Goal: Information Seeking & Learning: Learn about a topic

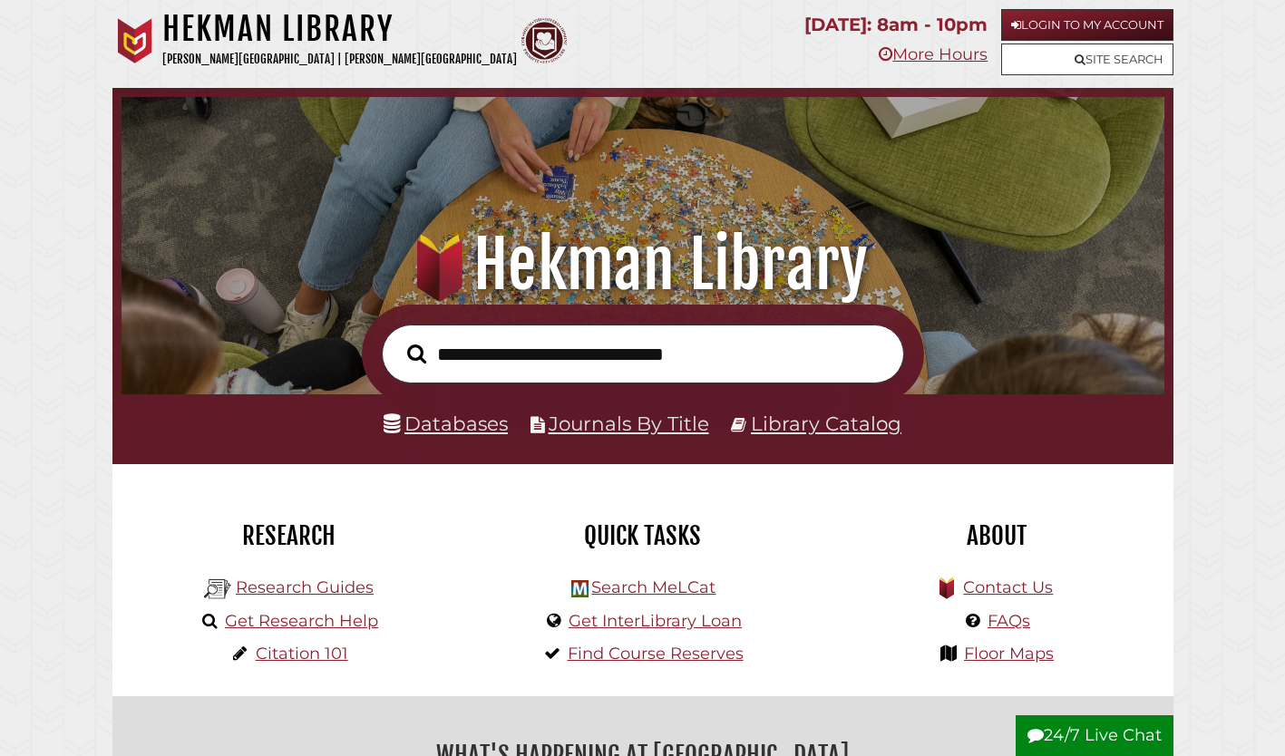
scroll to position [345, 1034]
click at [666, 419] on link "Journals By Title" at bounding box center [628, 424] width 160 height 24
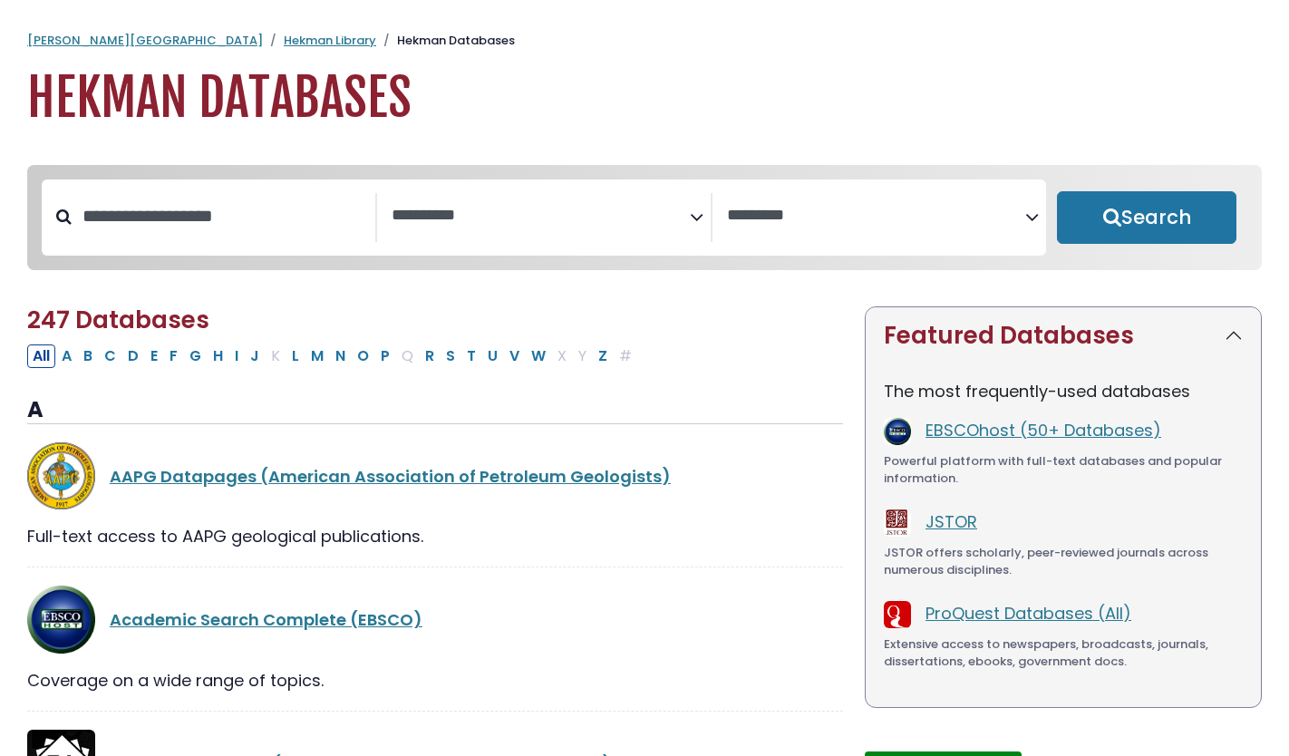
select select "Database Subject Filter"
select select "Database Vendors Filter"
click at [699, 214] on icon "Search filters" at bounding box center [697, 213] width 14 height 27
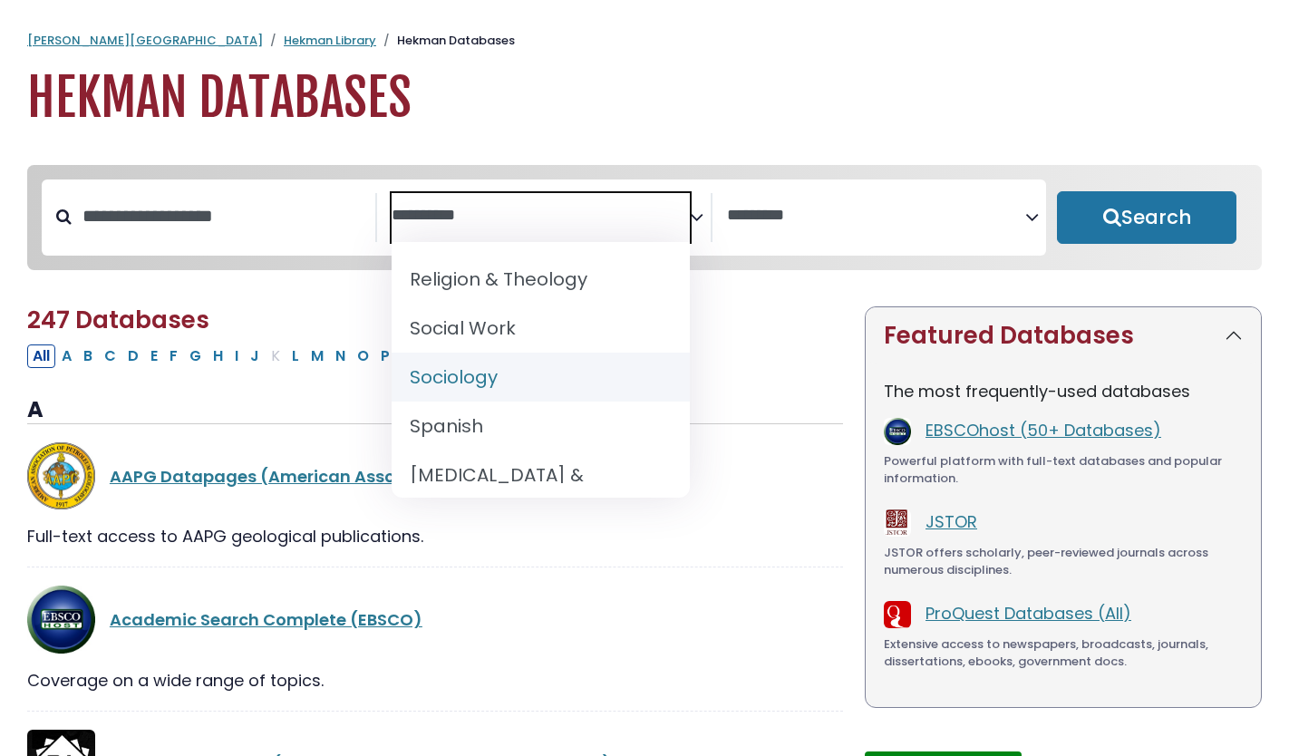
scroll to position [1768, 0]
select select "*****"
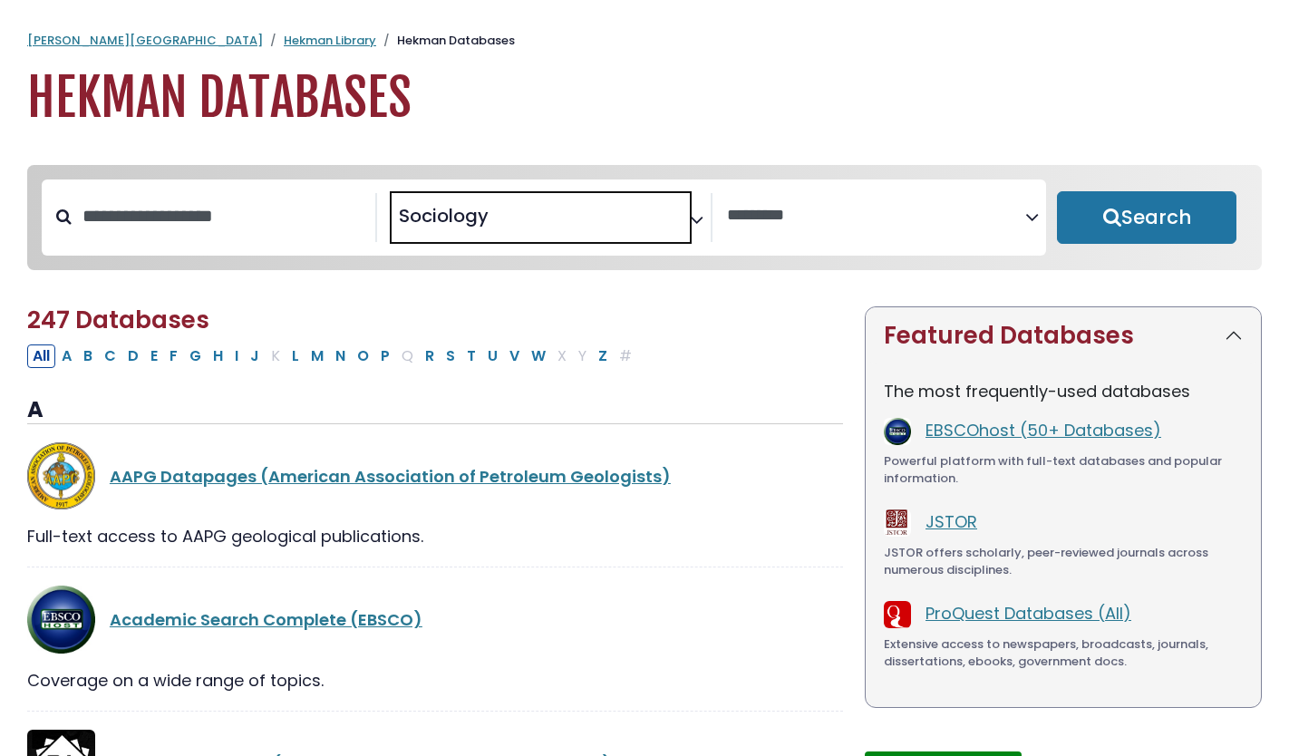
scroll to position [861, 0]
click at [1118, 228] on button "Search" at bounding box center [1147, 217] width 180 height 53
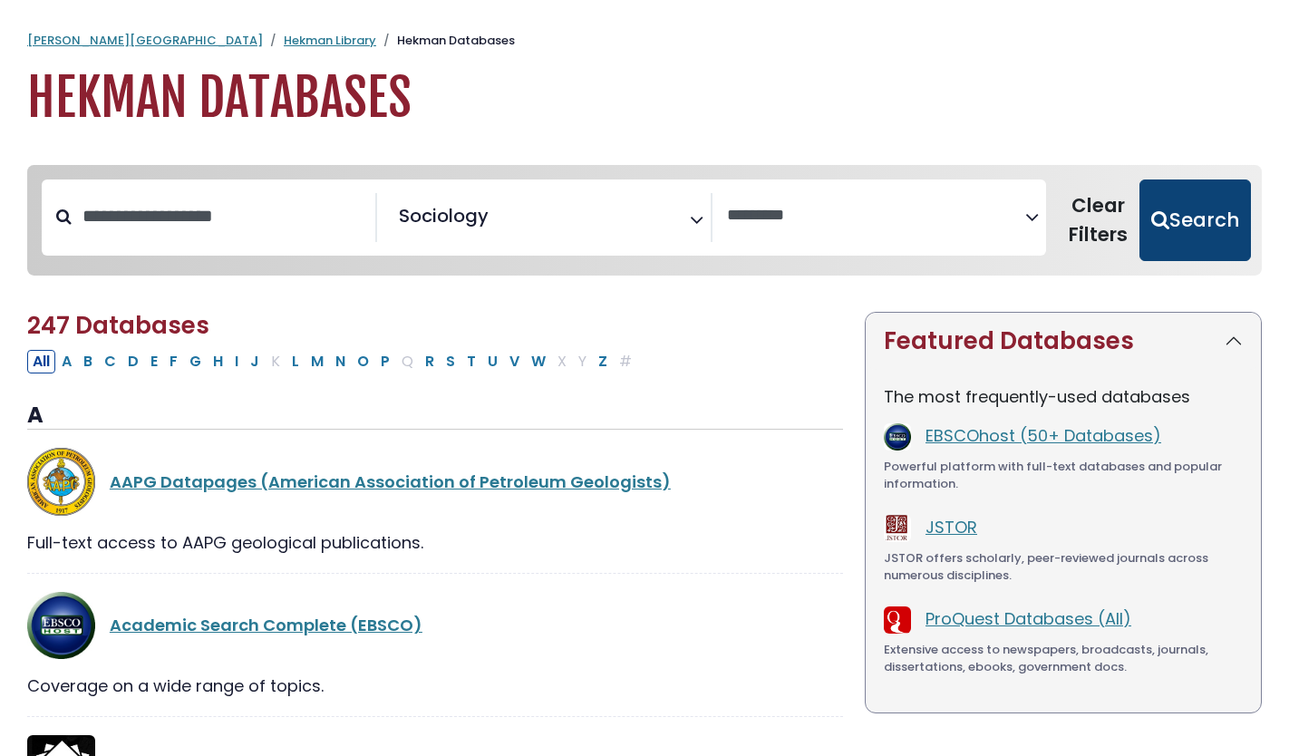
select select "Database Vendors Filter"
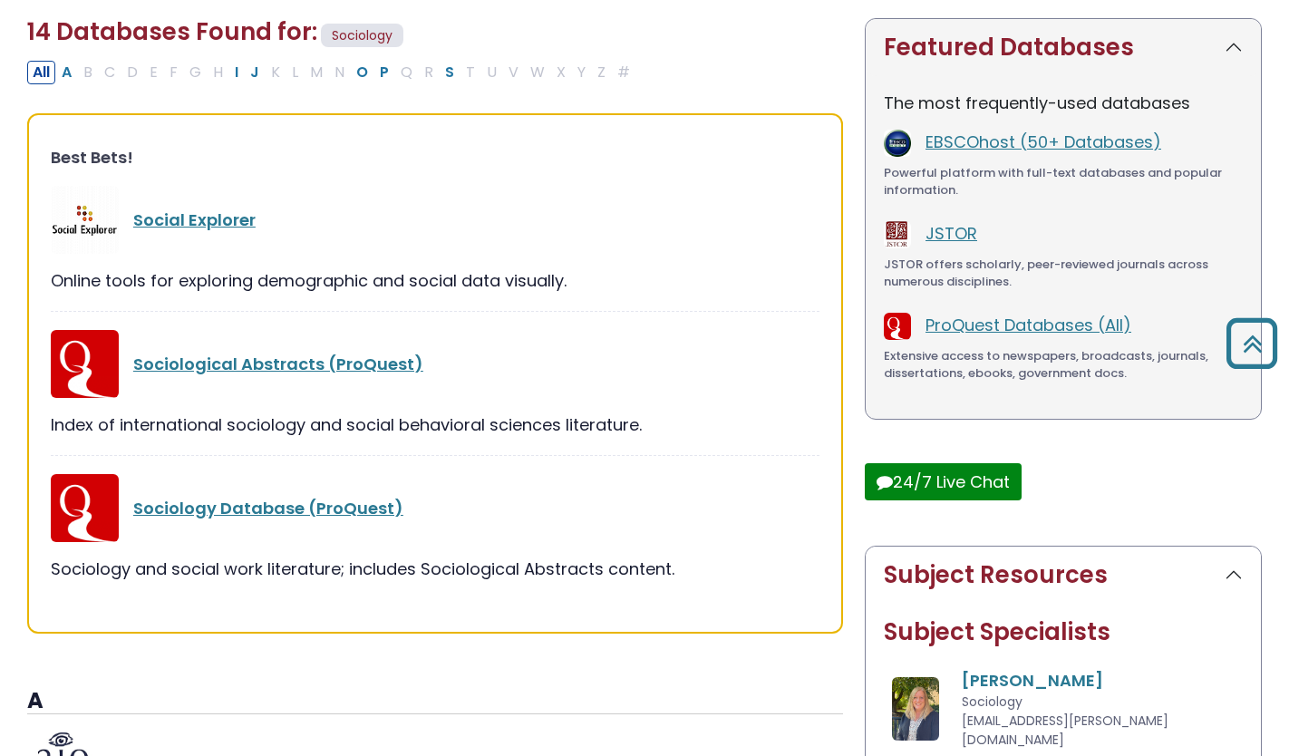
scroll to position [285, 0]
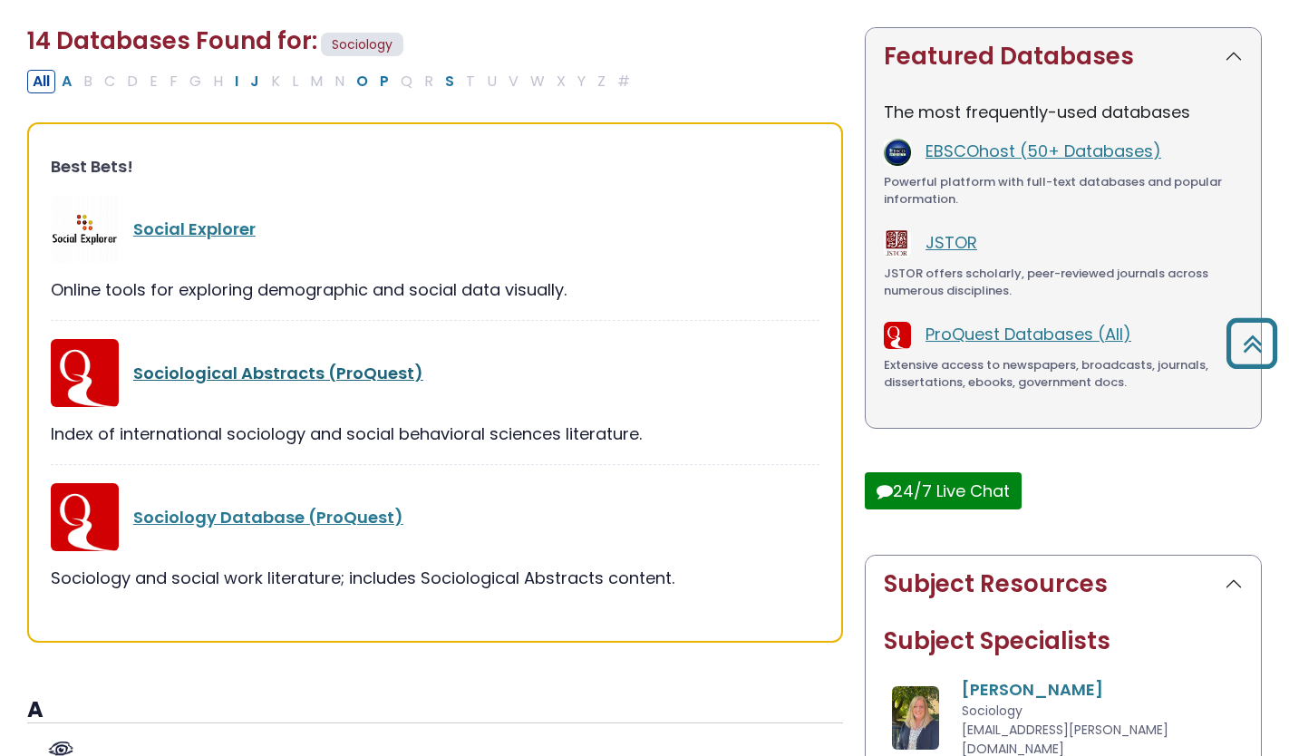
click at [322, 369] on link "Sociological Abstracts (ProQuest)" at bounding box center [278, 373] width 290 height 23
